Goal: Navigation & Orientation: Find specific page/section

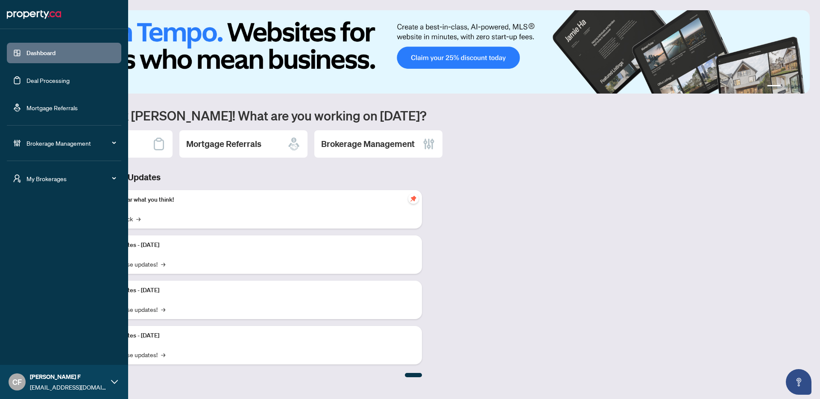
click at [76, 183] on span "My Brokerages" at bounding box center [70, 178] width 89 height 9
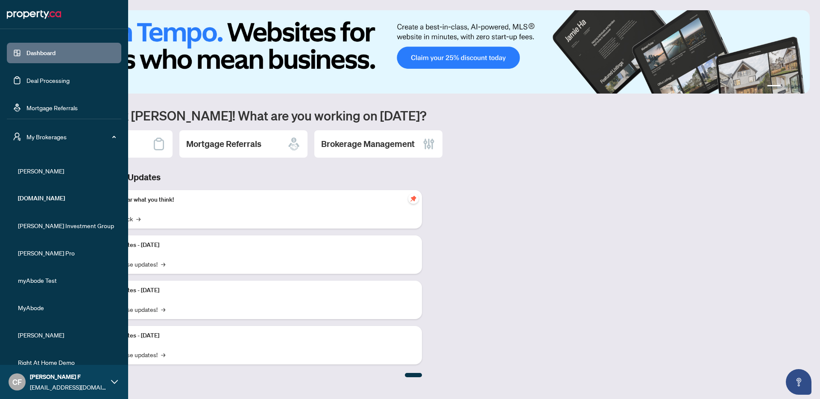
click at [29, 167] on span "[PERSON_NAME]" at bounding box center [66, 170] width 97 height 9
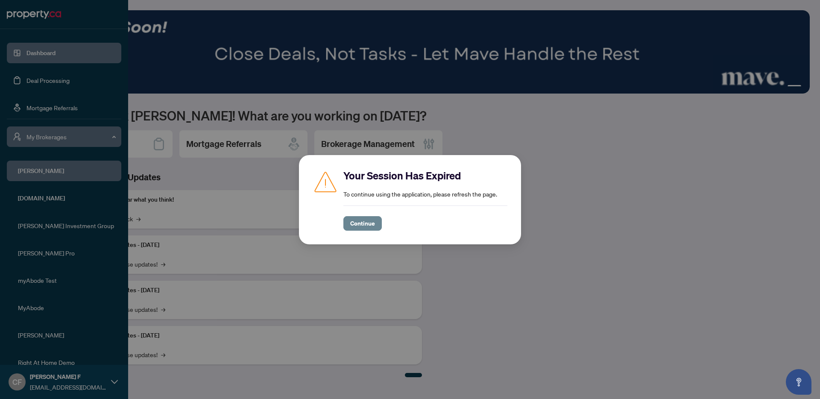
click at [363, 228] on span "Continue" at bounding box center [362, 224] width 25 height 14
